Goal: Go to known website: Go to known website

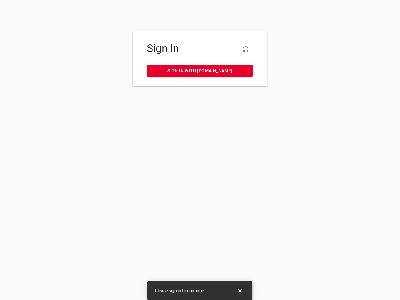
click at [246, 50] on icon "button" at bounding box center [245, 49] width 7 height 7
click at [240, 291] on icon "Close" at bounding box center [240, 290] width 4 height 4
